Goal: Information Seeking & Learning: Learn about a topic

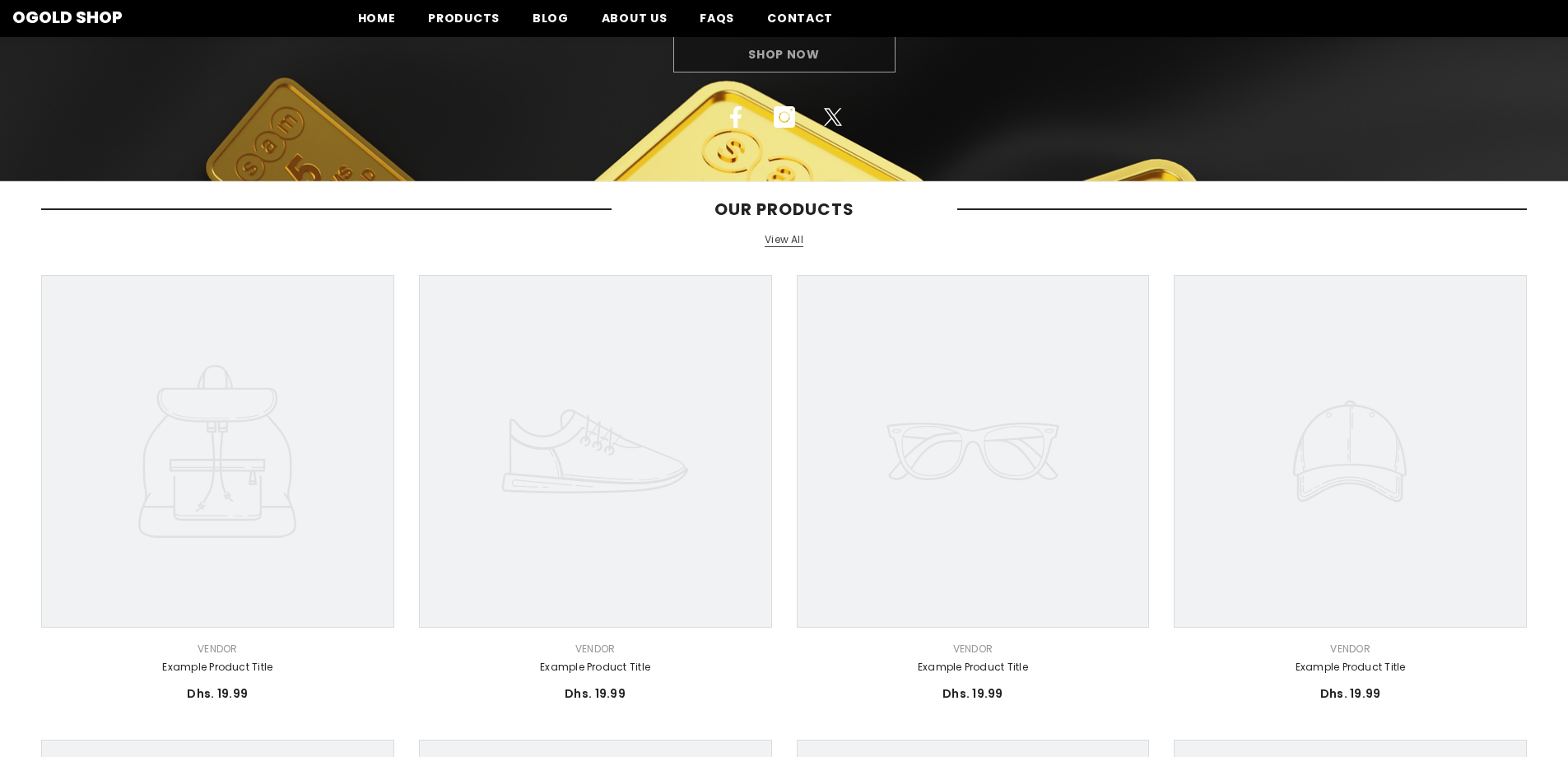
scroll to position [89, 0]
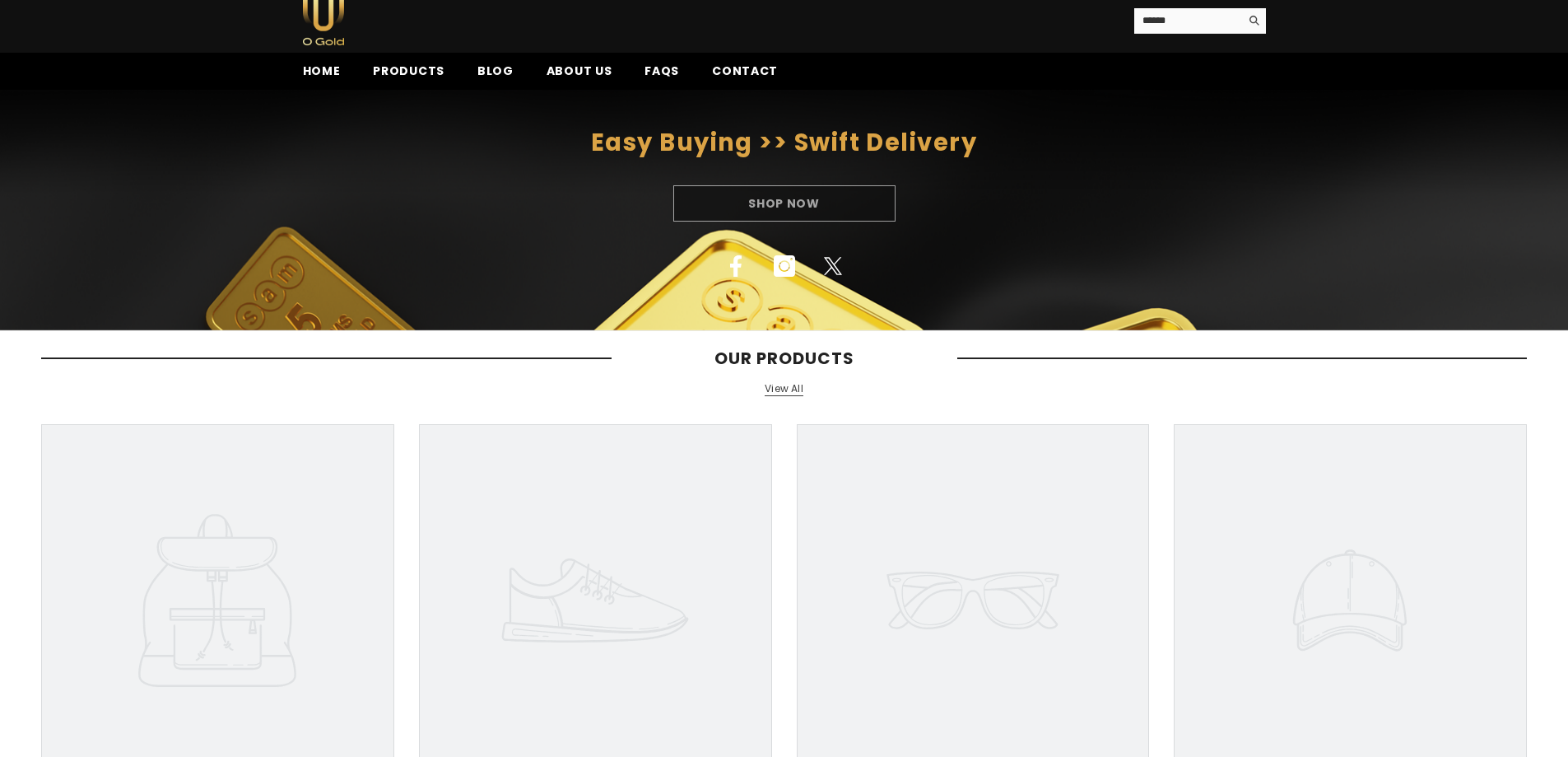
click at [604, 602] on icon at bounding box center [595, 600] width 353 height 353
click at [325, 67] on span "Home" at bounding box center [322, 70] width 38 height 17
click at [424, 71] on span "Products" at bounding box center [408, 70] width 71 height 17
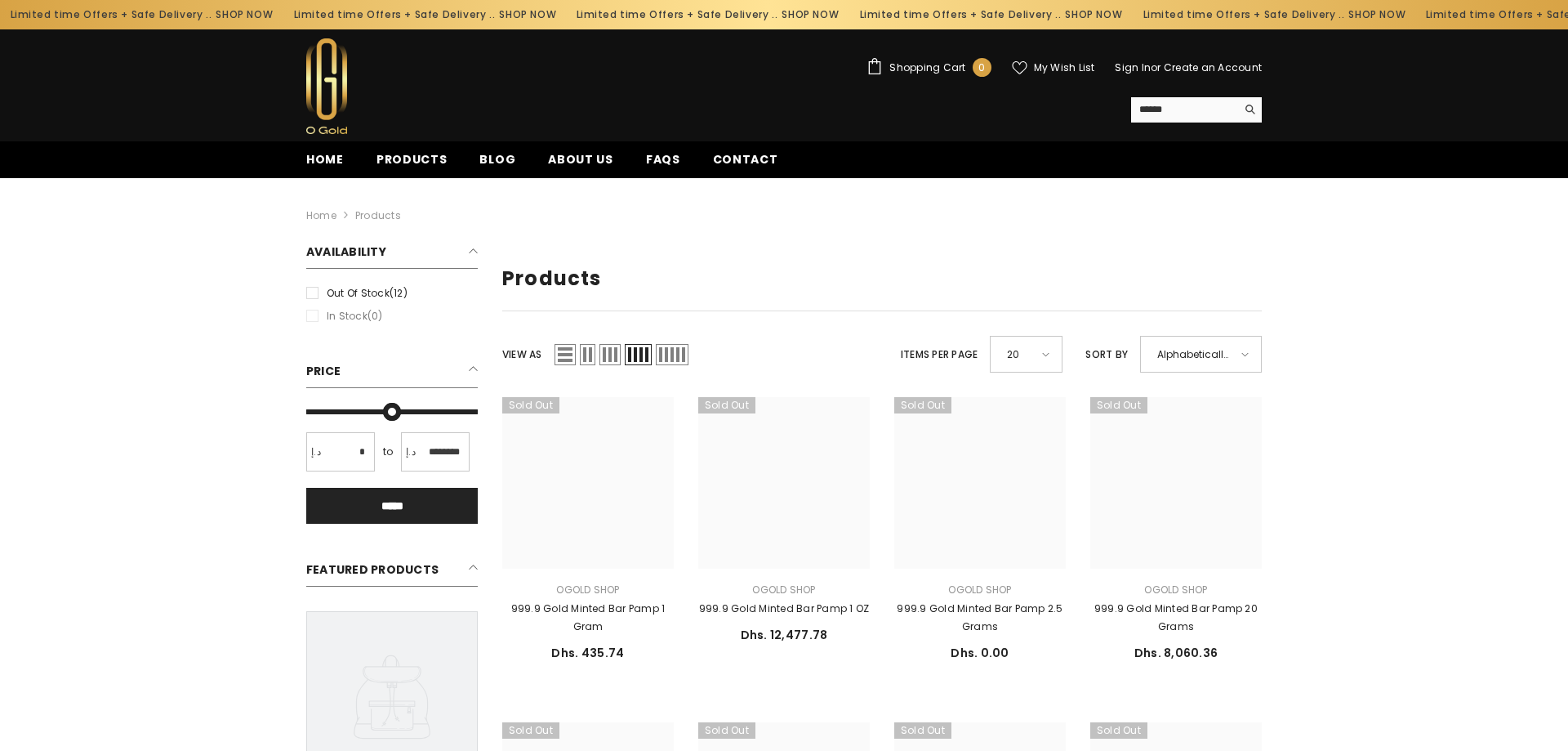
type input "*"
type input "*******"
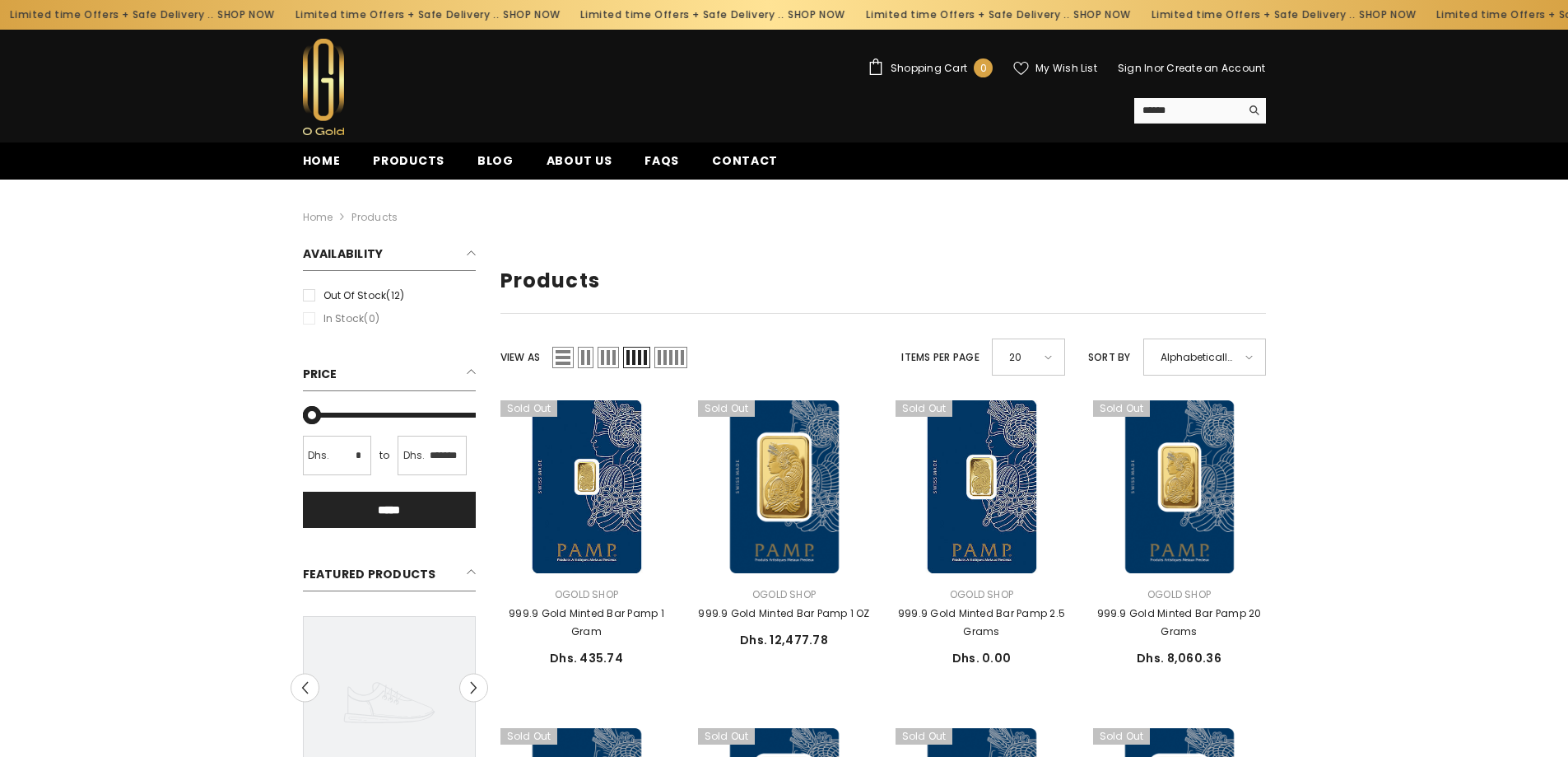
click at [311, 324] on li "In stock (0)" at bounding box center [389, 318] width 181 height 18
click at [316, 297] on label "Out of stock (12)" at bounding box center [390, 296] width 173 height 18
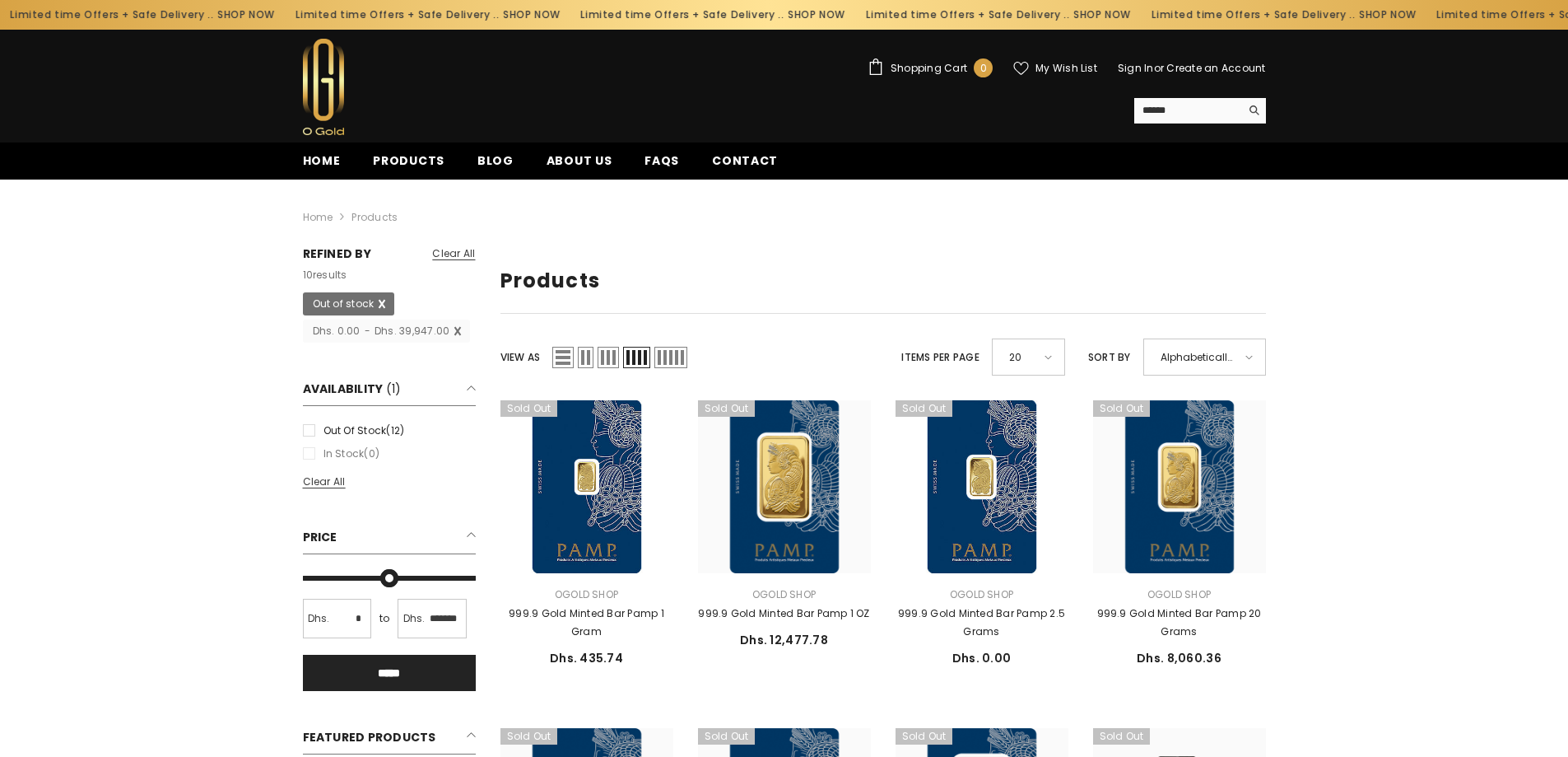
click at [386, 304] on span at bounding box center [388, 304] width 14 height 24
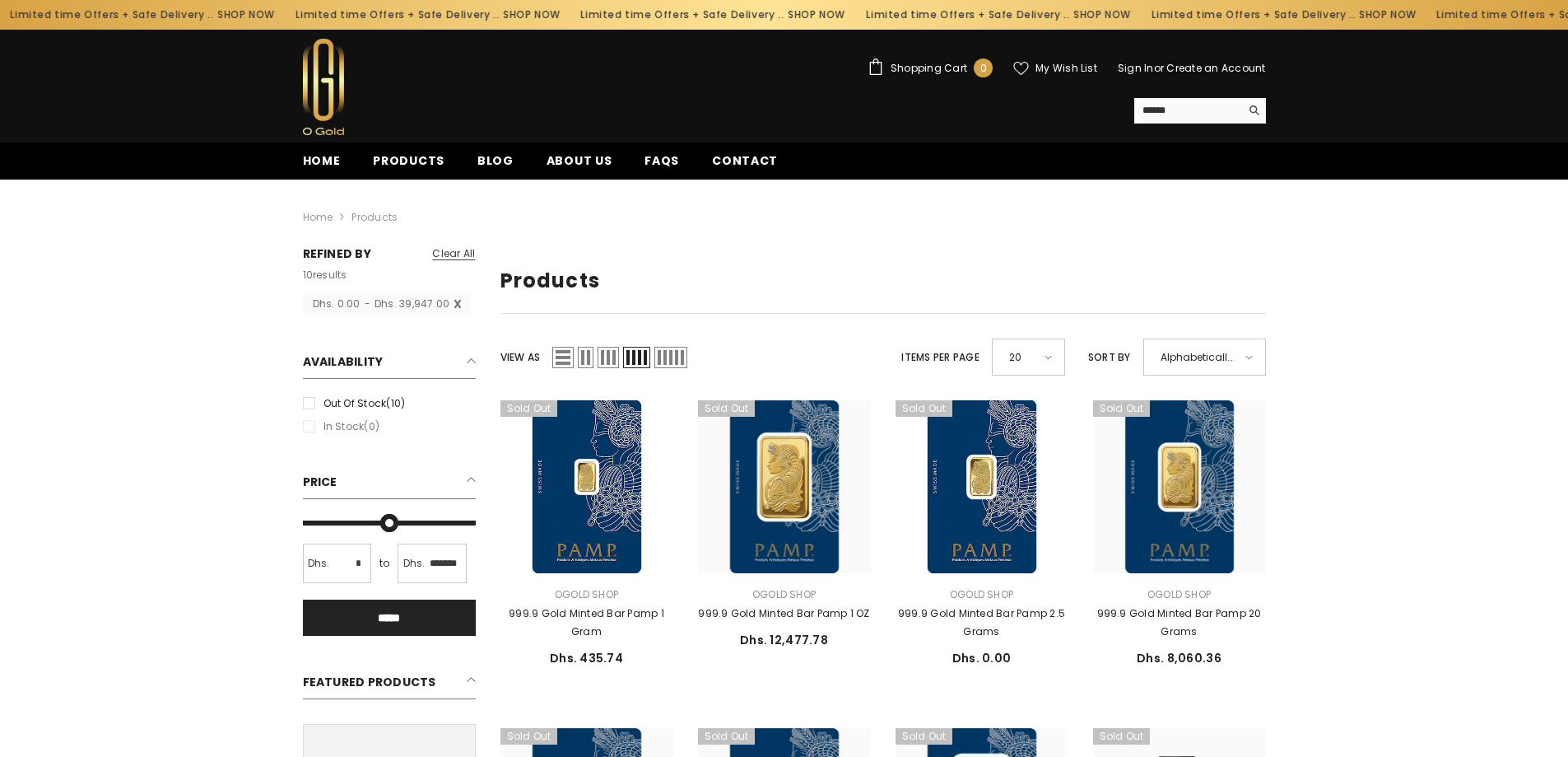
click at [310, 429] on li "In stock (0)" at bounding box center [389, 427] width 181 height 18
click at [457, 305] on span at bounding box center [463, 304] width 14 height 24
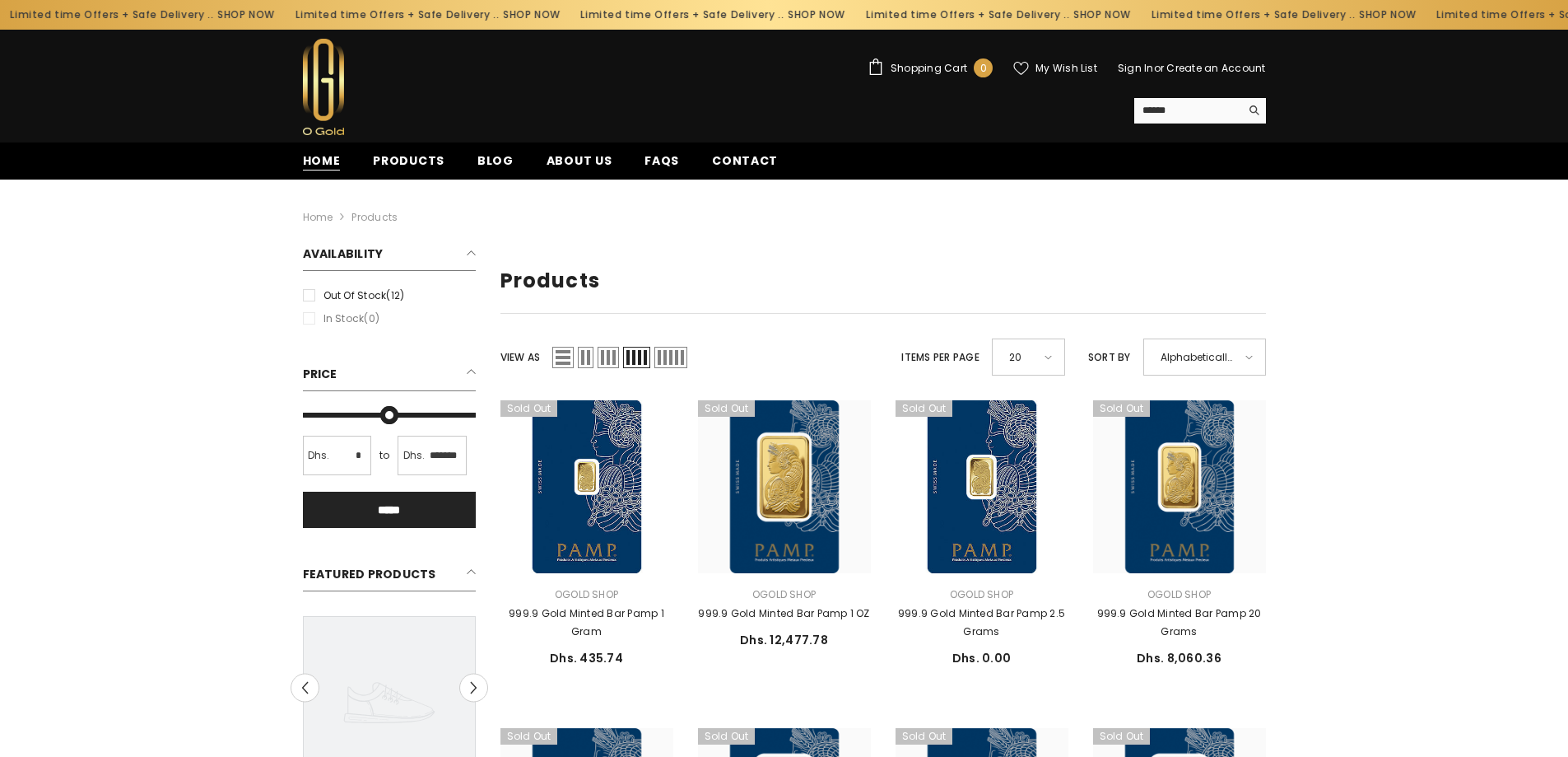
click at [329, 165] on span "Home" at bounding box center [322, 161] width 38 height 17
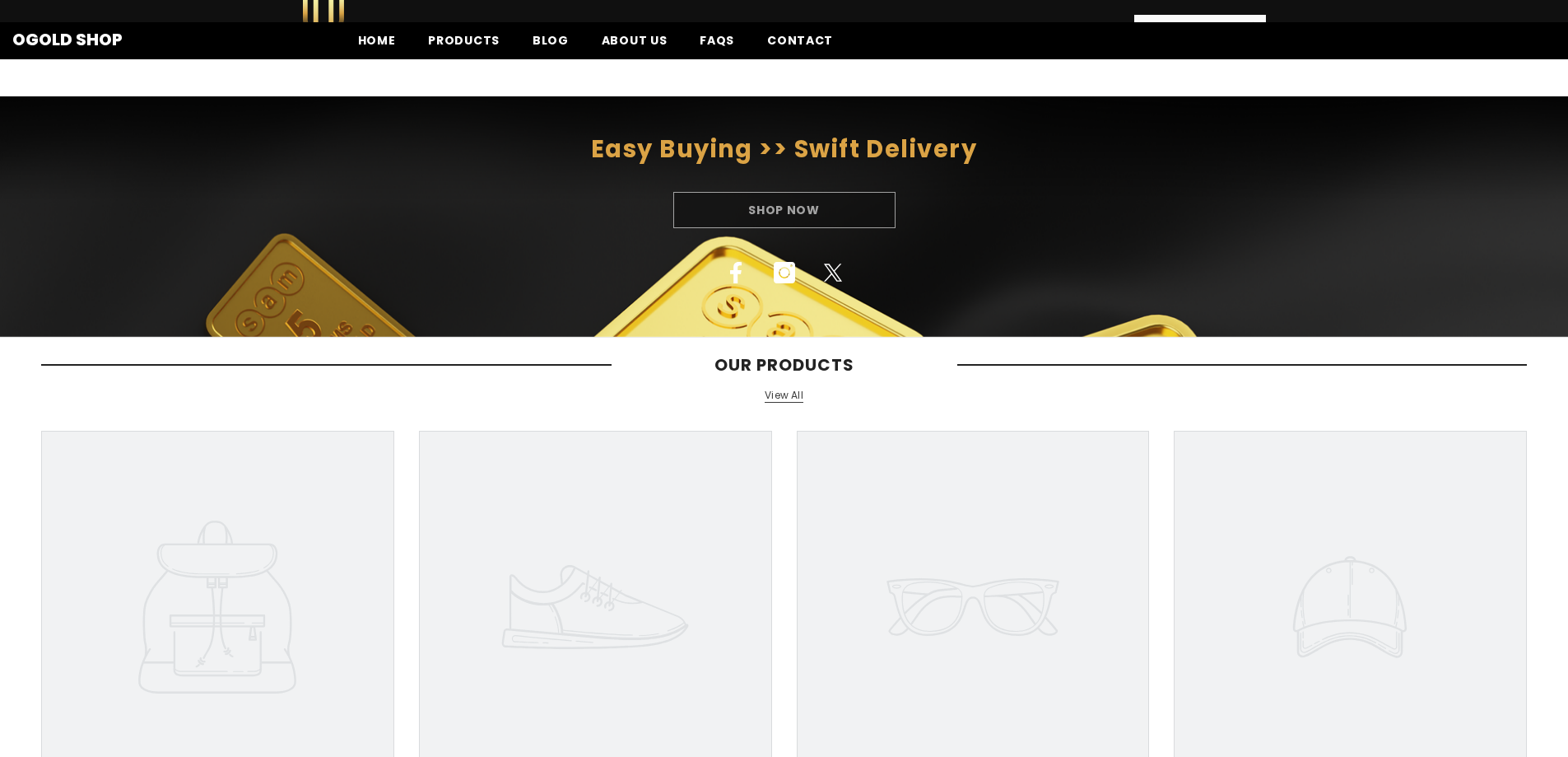
scroll to position [247, 0]
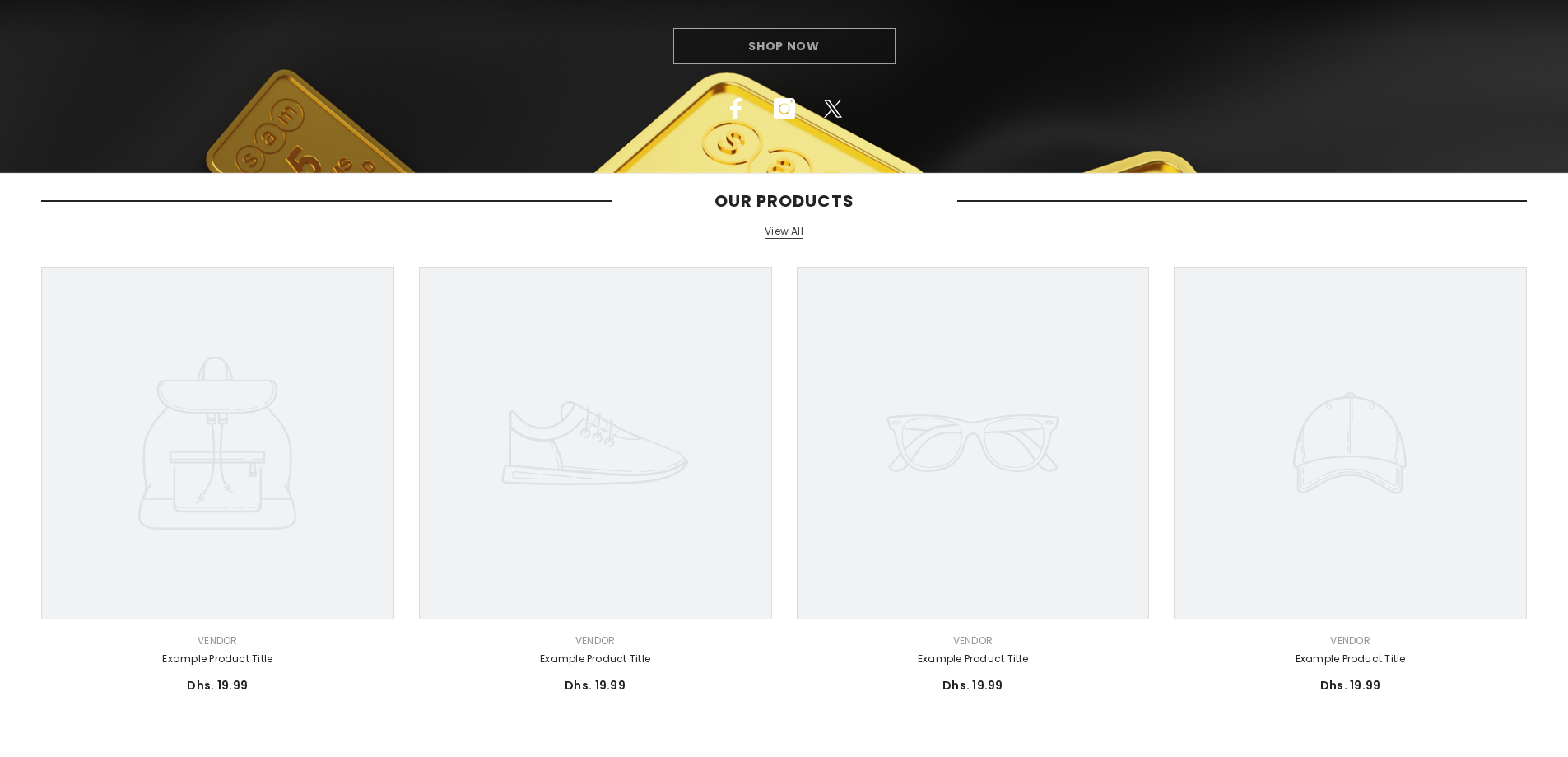
click at [796, 51] on div "Shop Now" at bounding box center [784, 46] width 1568 height 36
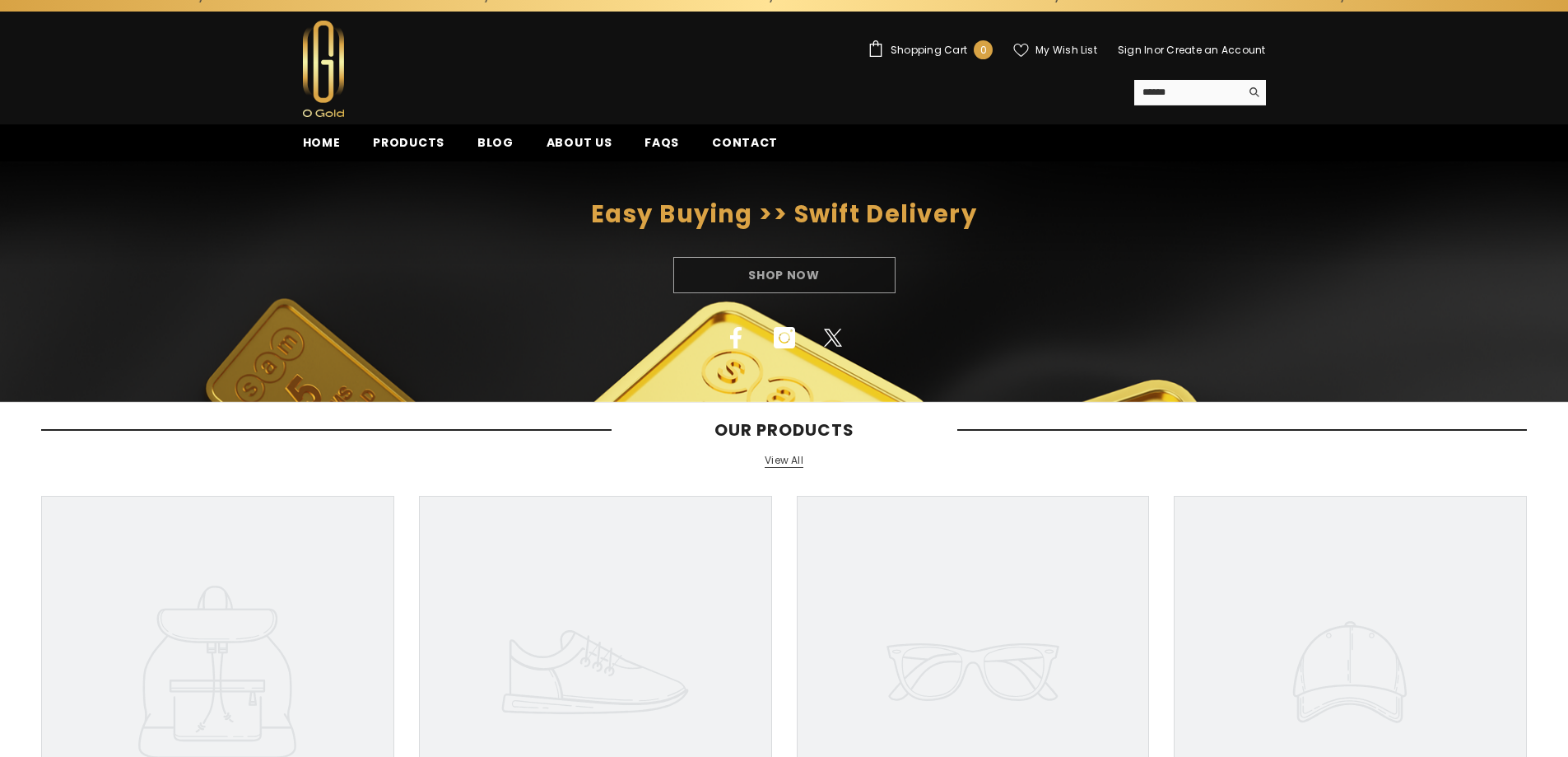
scroll to position [0, 0]
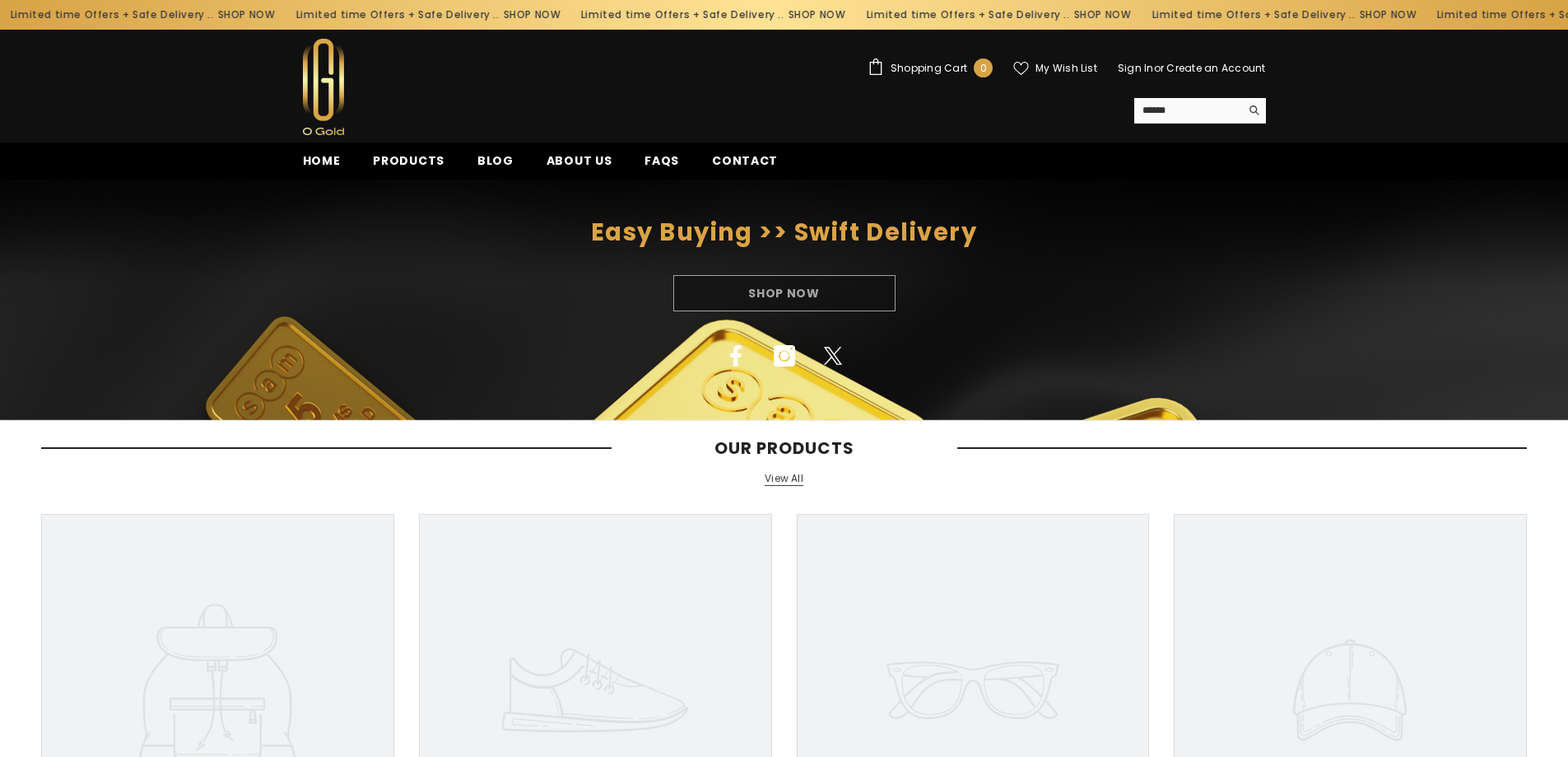
click at [774, 290] on div "Shop Now" at bounding box center [784, 293] width 1568 height 36
click at [564, 165] on span "About us" at bounding box center [579, 161] width 66 height 17
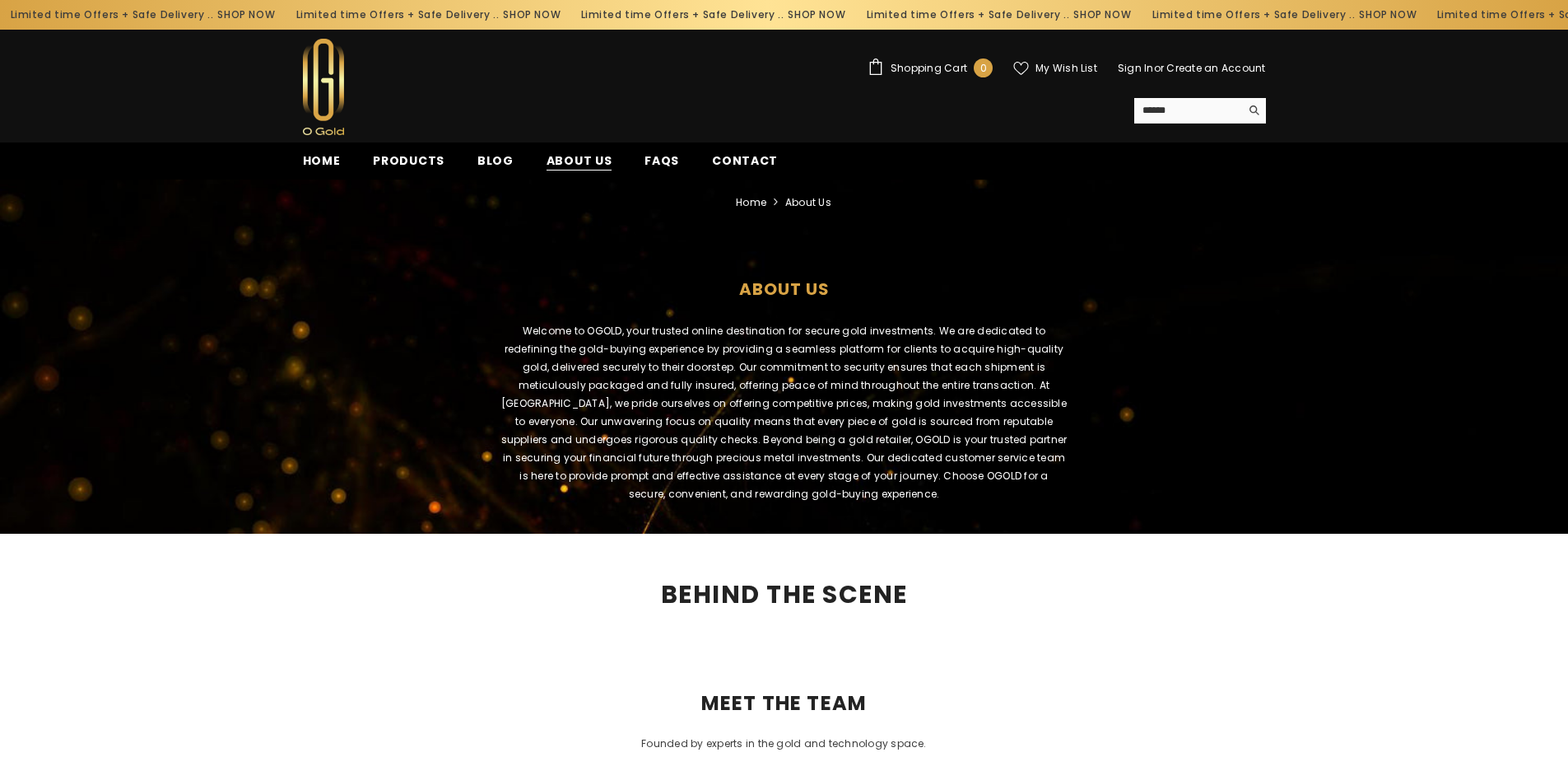
click at [558, 162] on span "About us" at bounding box center [579, 161] width 66 height 17
click at [418, 158] on span "Products" at bounding box center [408, 161] width 71 height 17
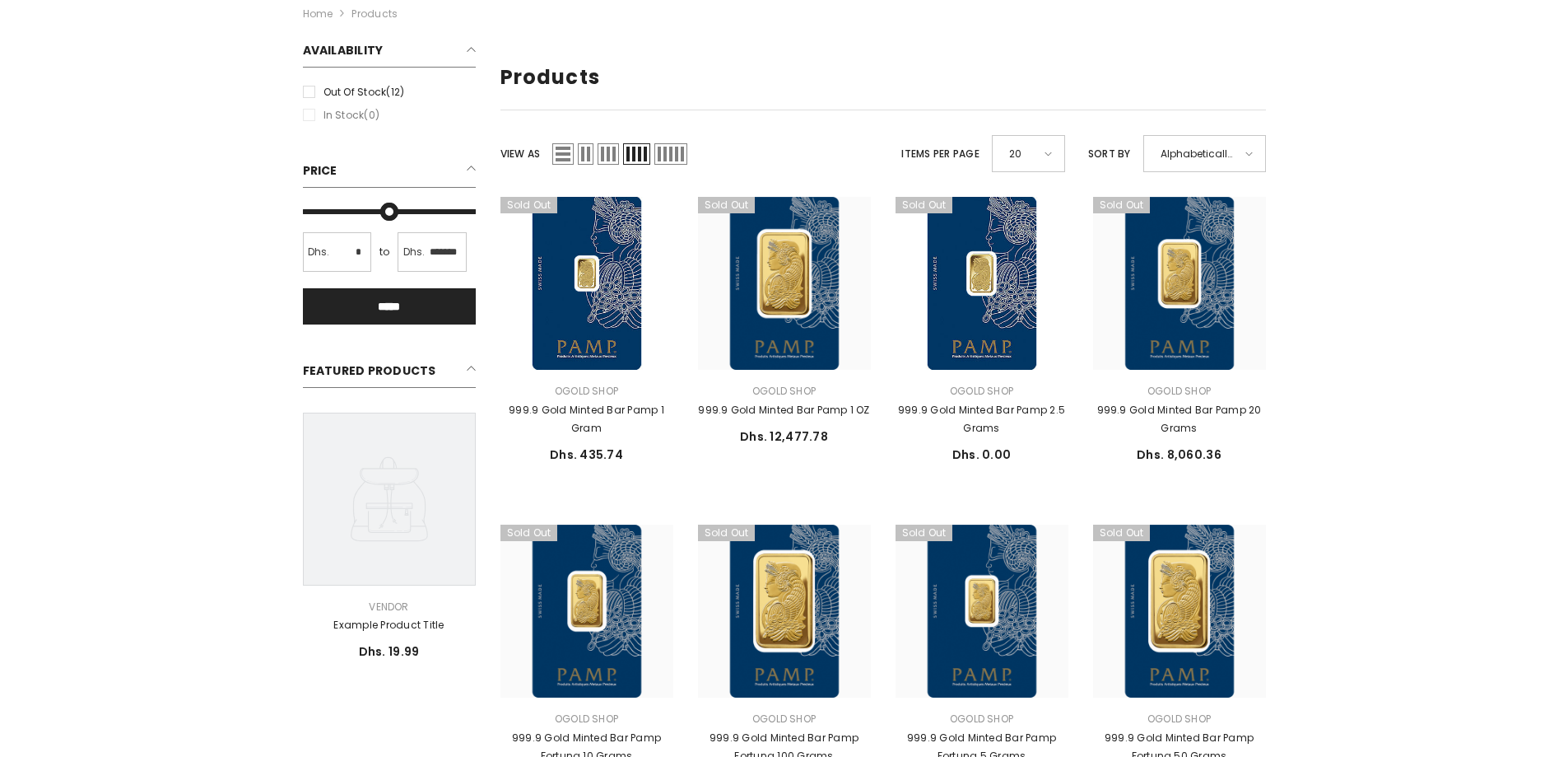
scroll to position [26, 0]
